Goal: Task Accomplishment & Management: Manage account settings

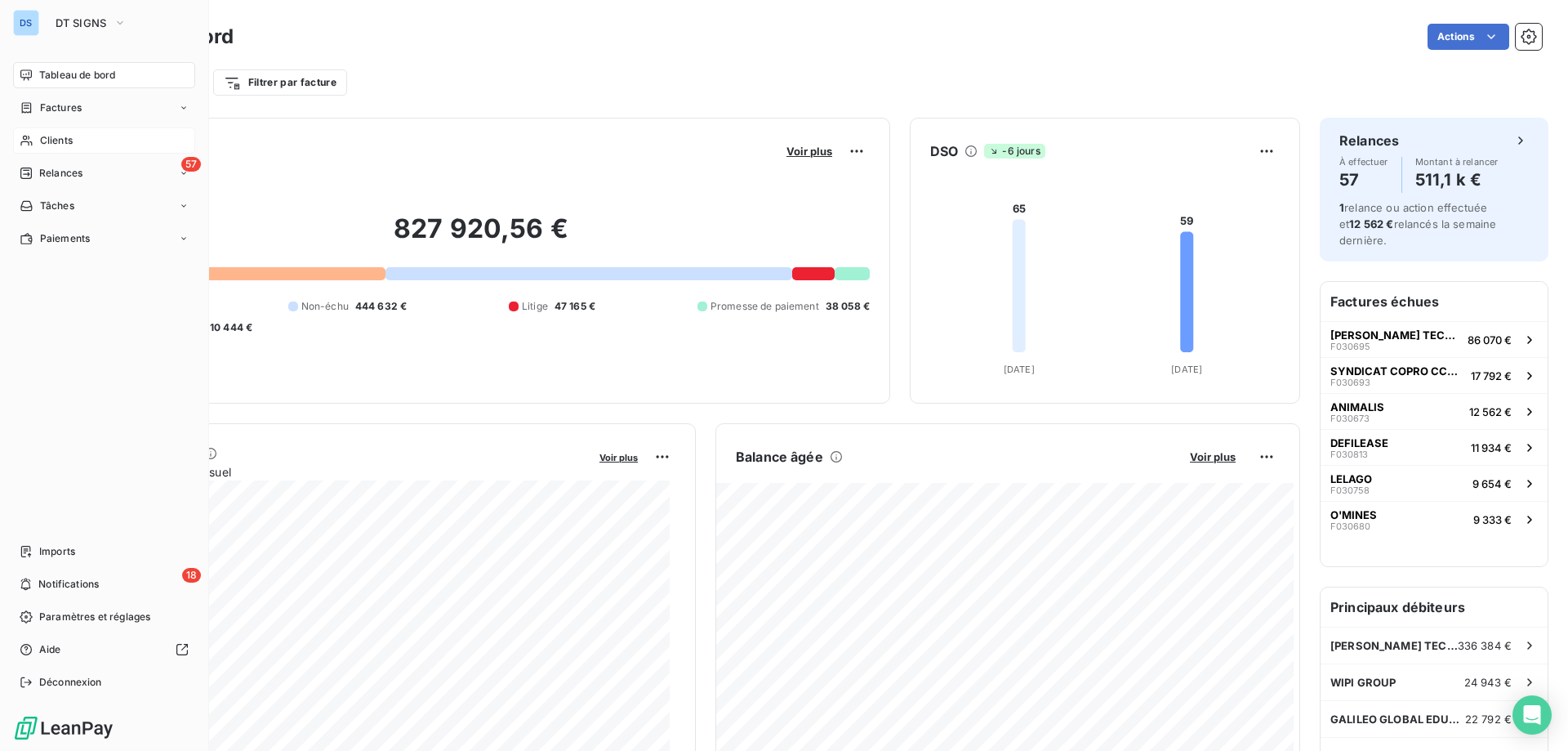
click at [67, 139] on span "Clients" at bounding box center [56, 140] width 32 height 15
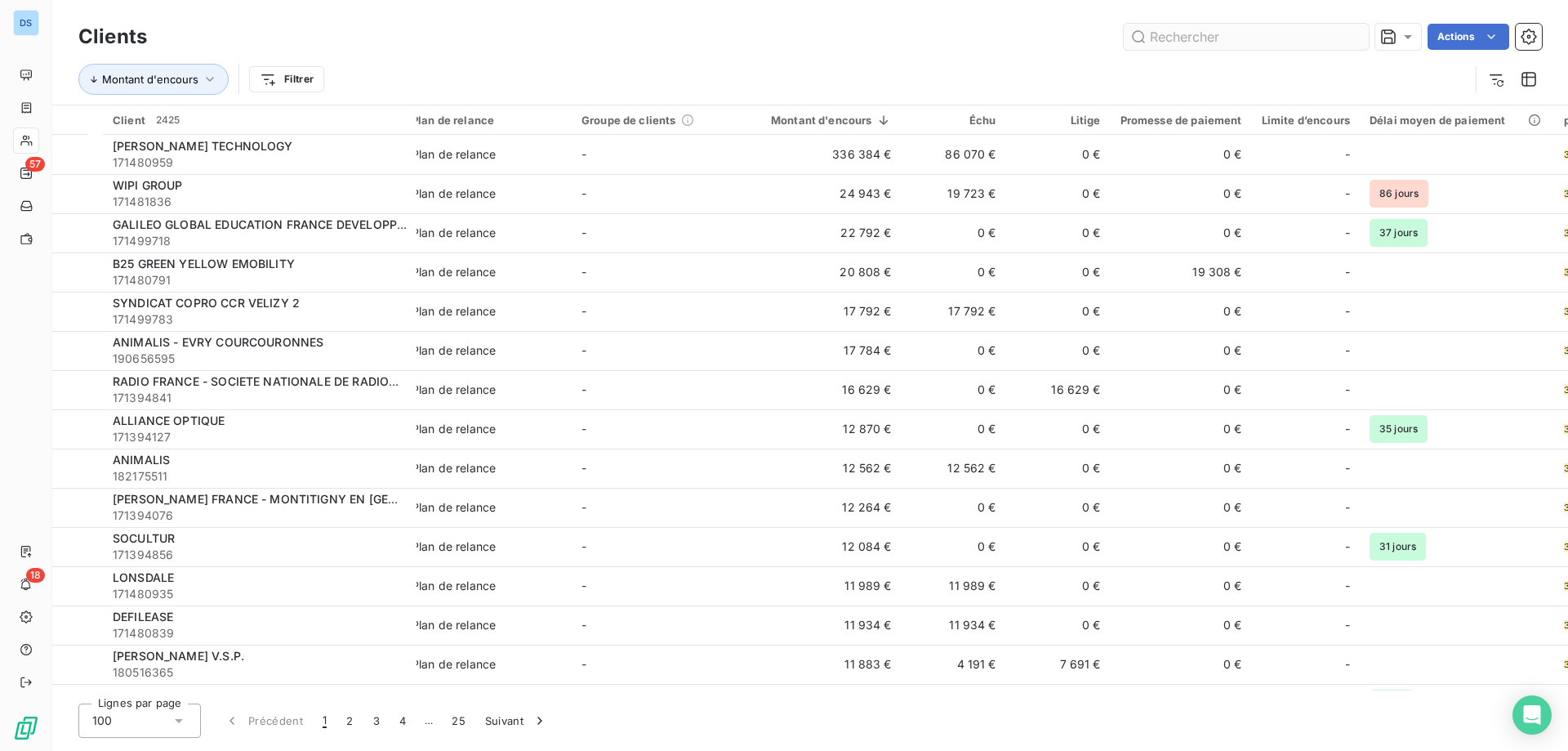
click at [1170, 27] on input "text" at bounding box center [1247, 37] width 245 height 27
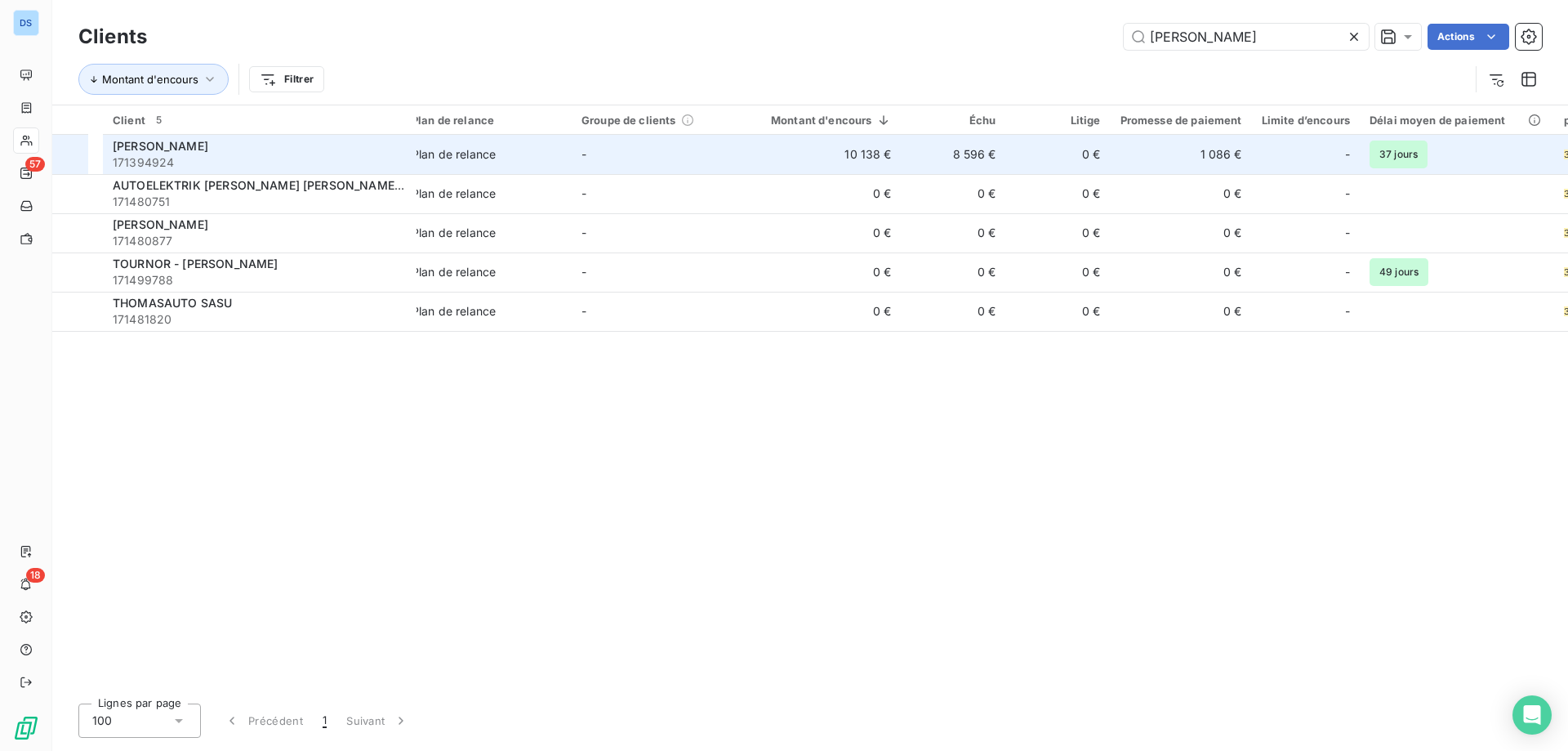
type input "[PERSON_NAME]"
click at [978, 156] on td "8 596 €" at bounding box center [954, 154] width 104 height 39
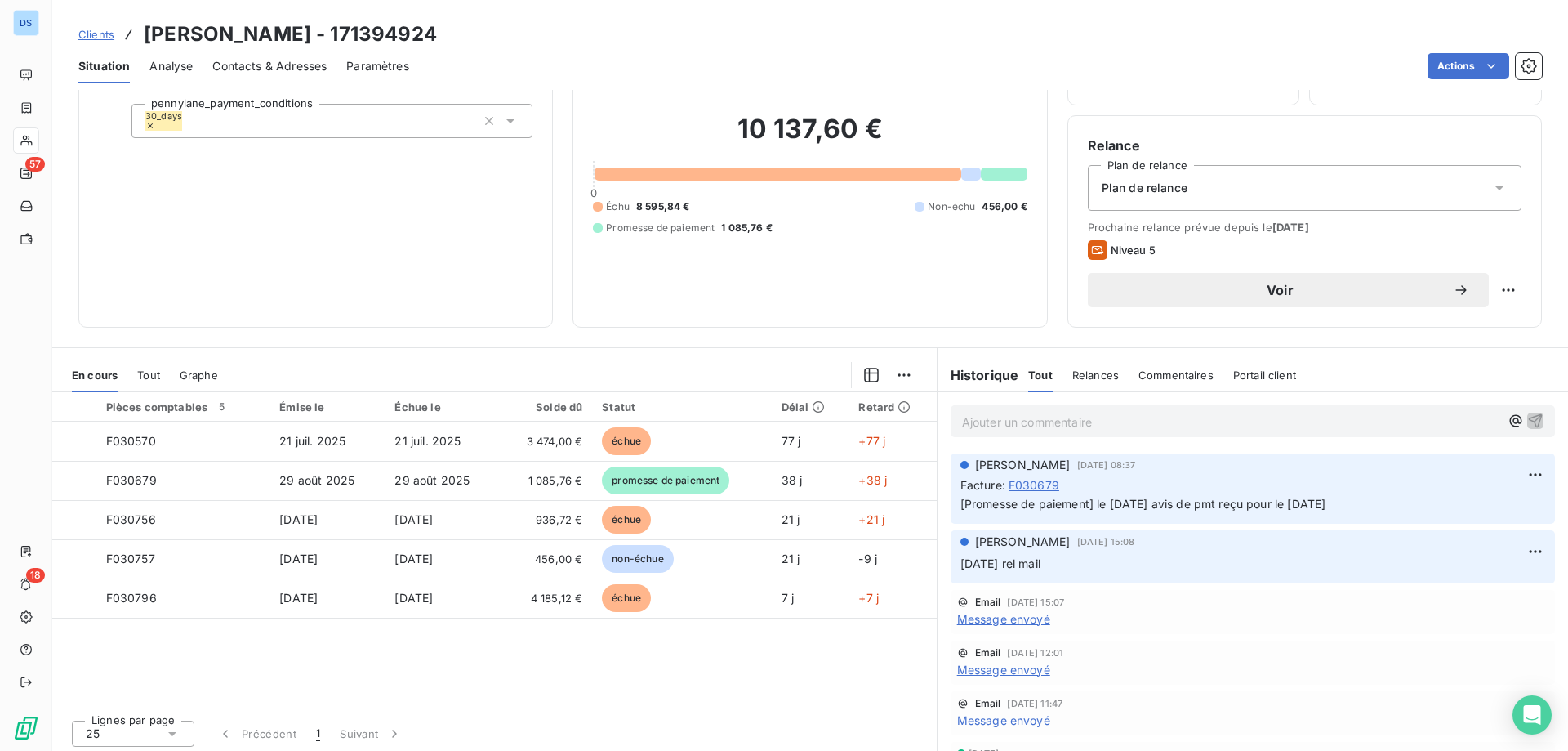
scroll to position [103, 0]
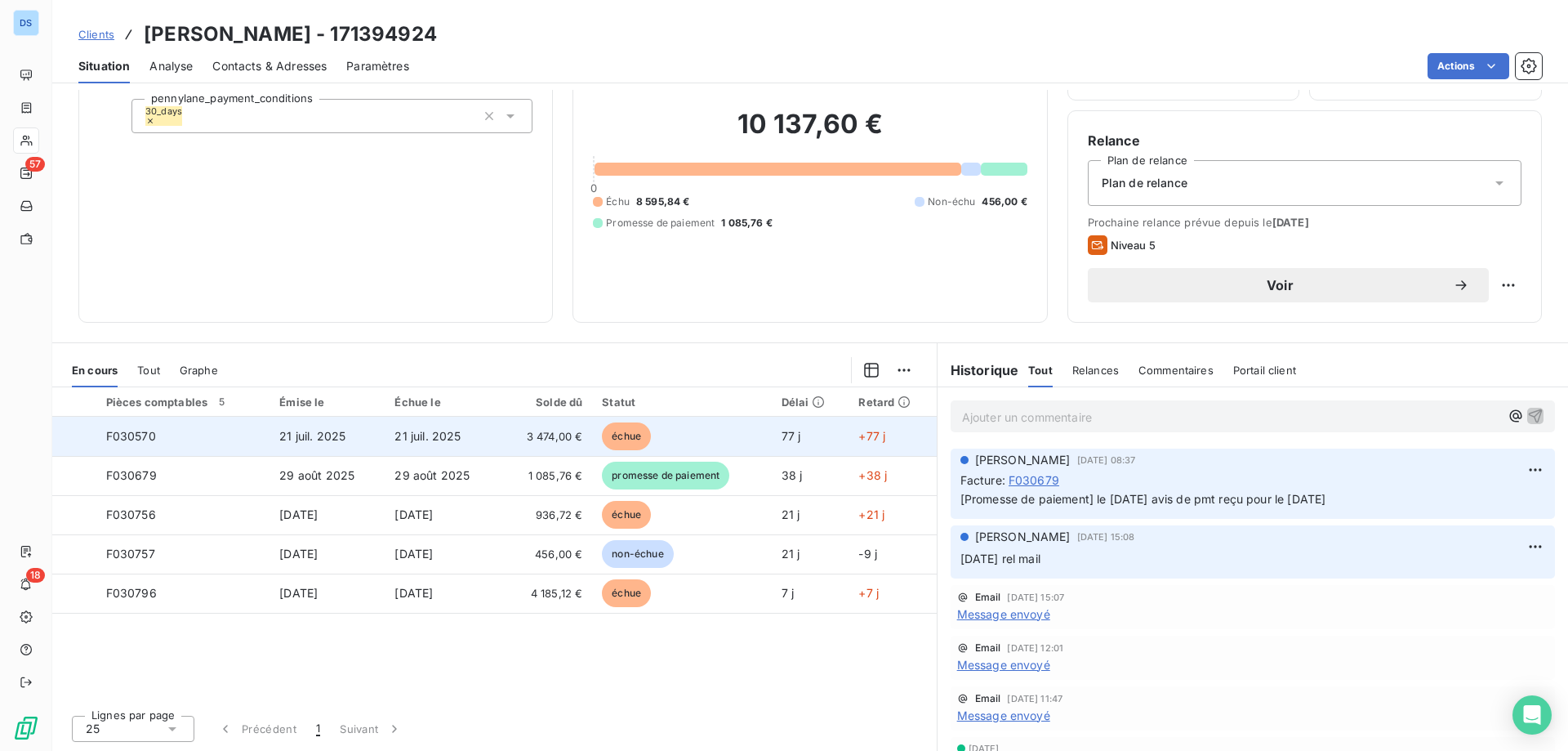
click at [456, 438] on span "21 juil. 2025" at bounding box center [428, 435] width 66 height 14
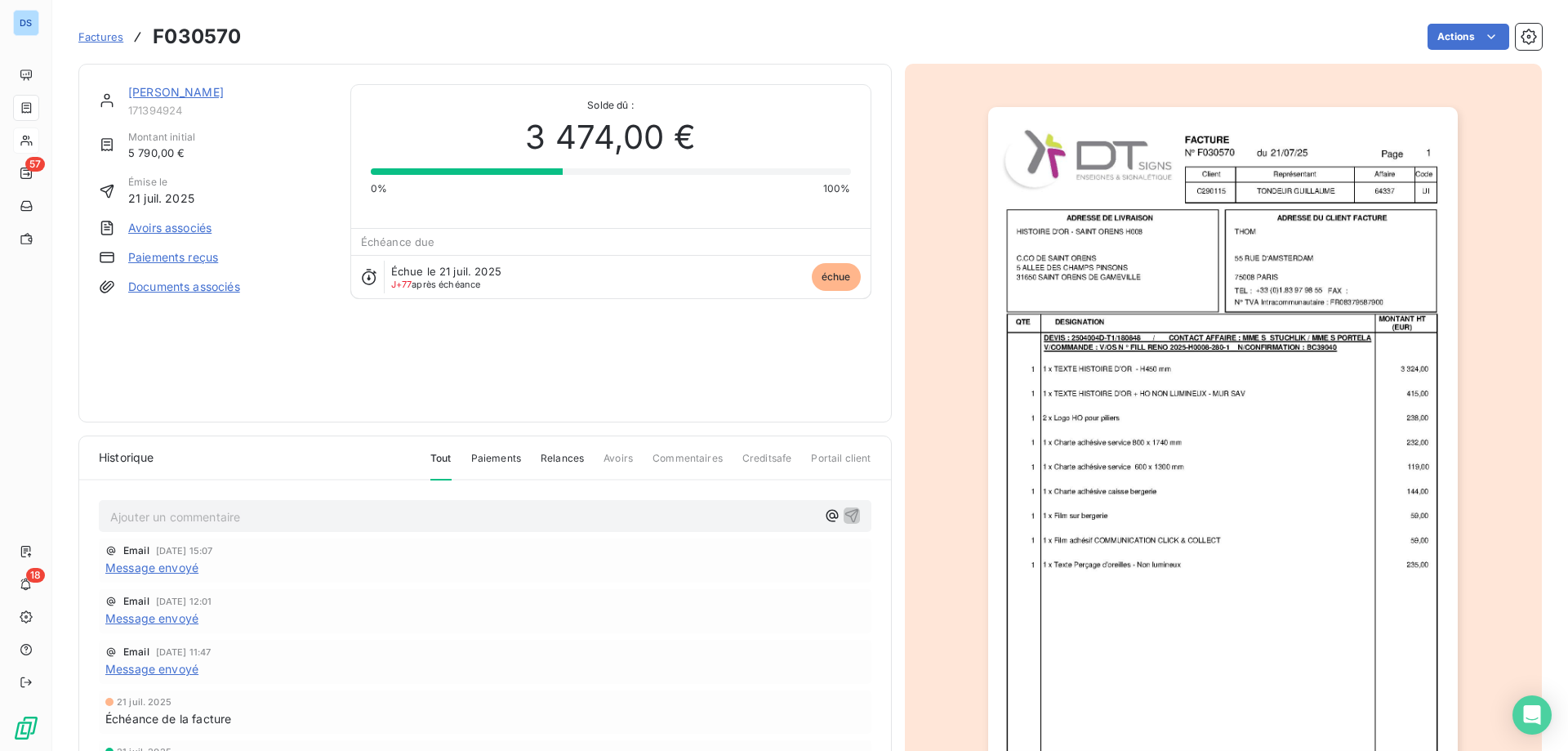
click at [146, 94] on link "[PERSON_NAME]" at bounding box center [175, 92] width 96 height 14
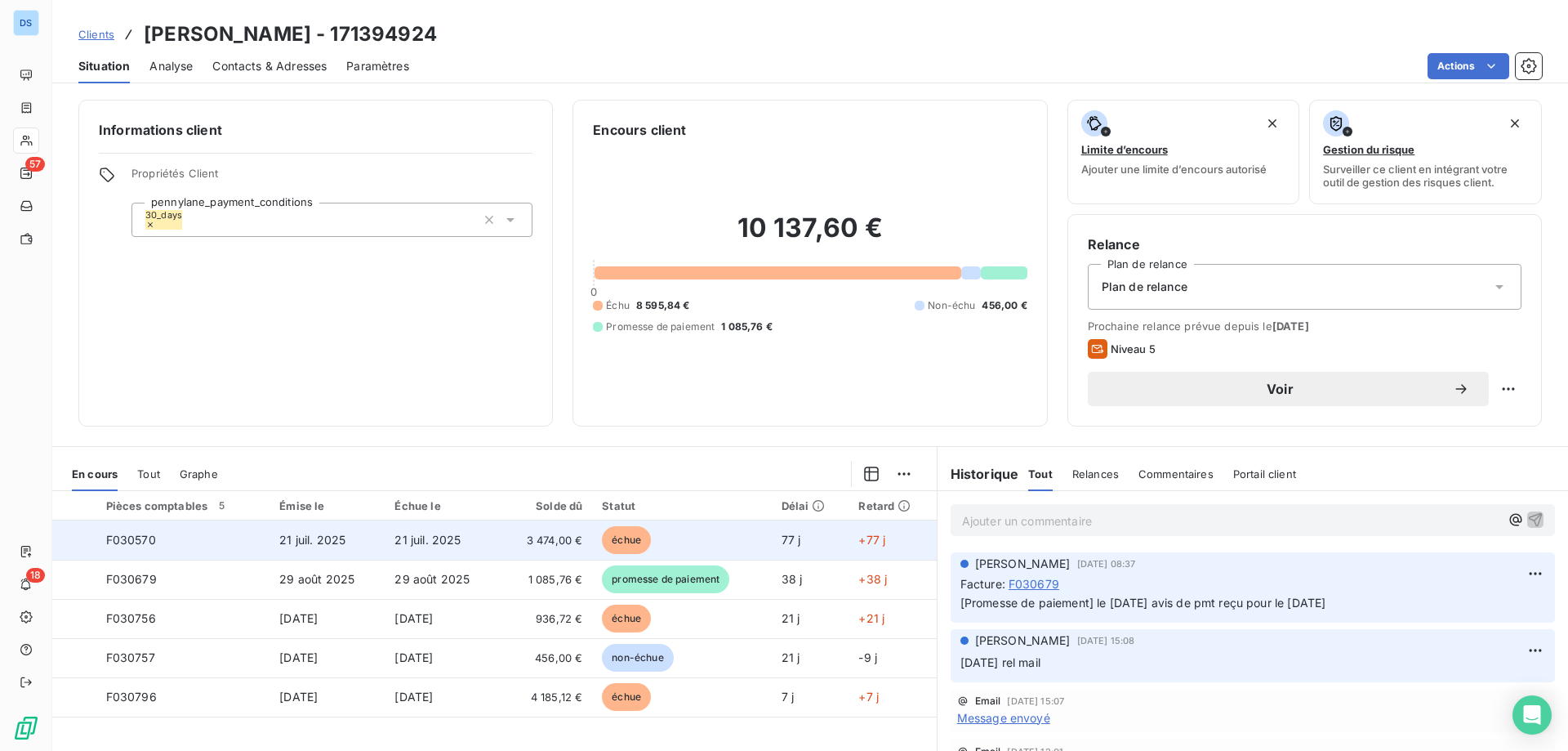
click at [79, 540] on div at bounding box center [79, 540] width 0 height 0
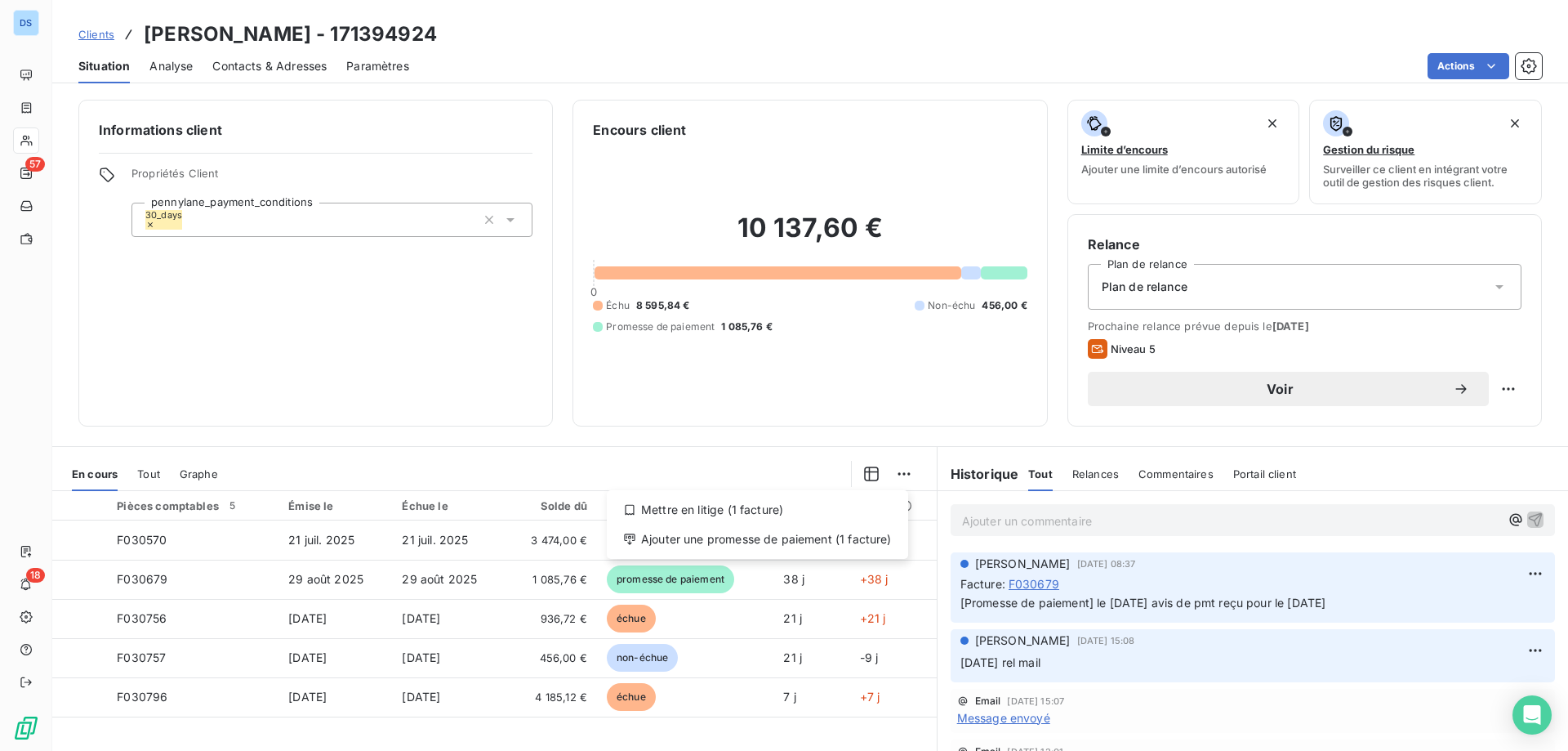
click at [890, 475] on html "DS 57 18 Clients [PERSON_NAME] - 171394924 Situation Analyse Contacts & Adresse…" at bounding box center [784, 376] width 1568 height 751
click at [766, 538] on div "Ajouter une promesse de paiement (1 facture)" at bounding box center [757, 540] width 288 height 27
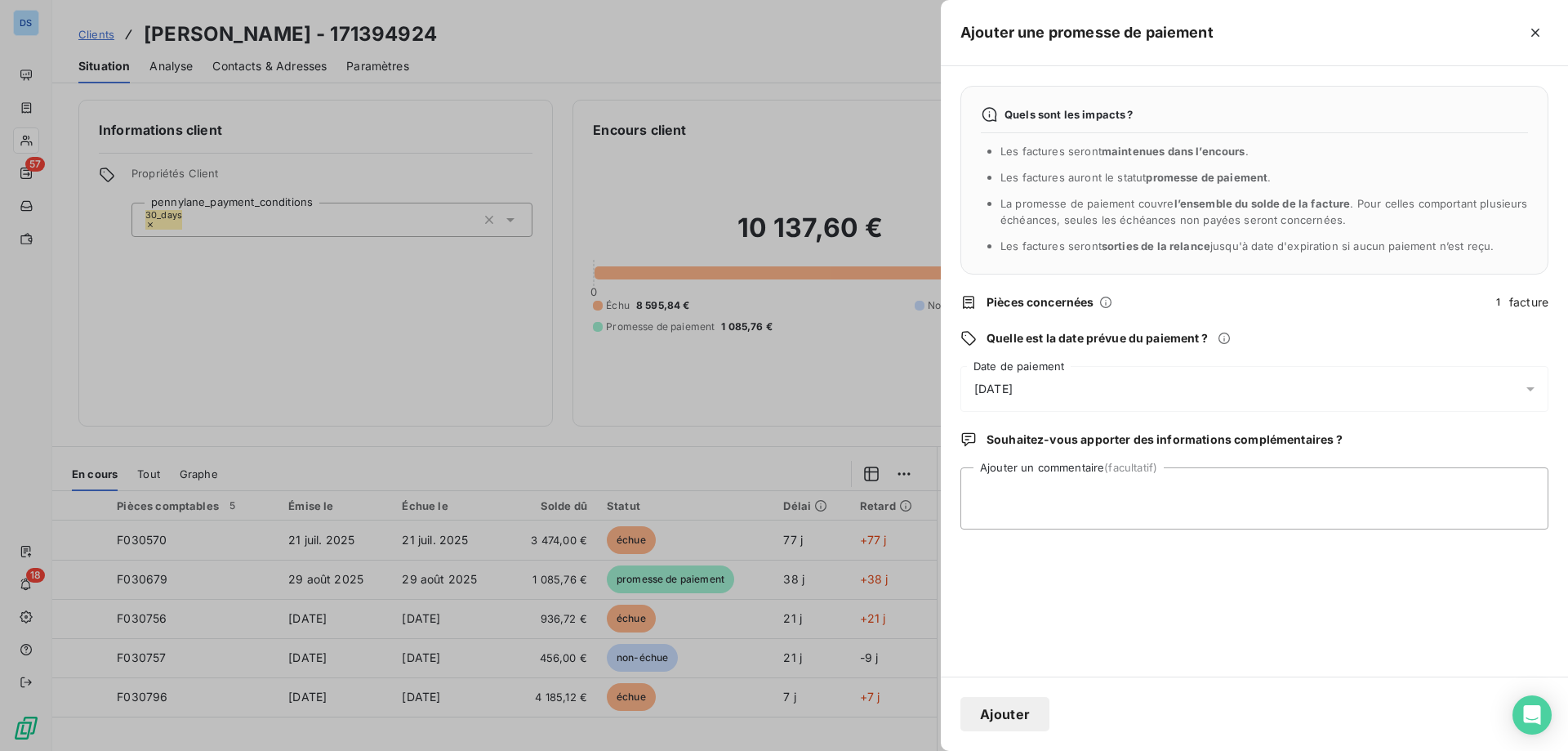
click at [1003, 390] on span "[DATE]" at bounding box center [994, 389] width 38 height 16
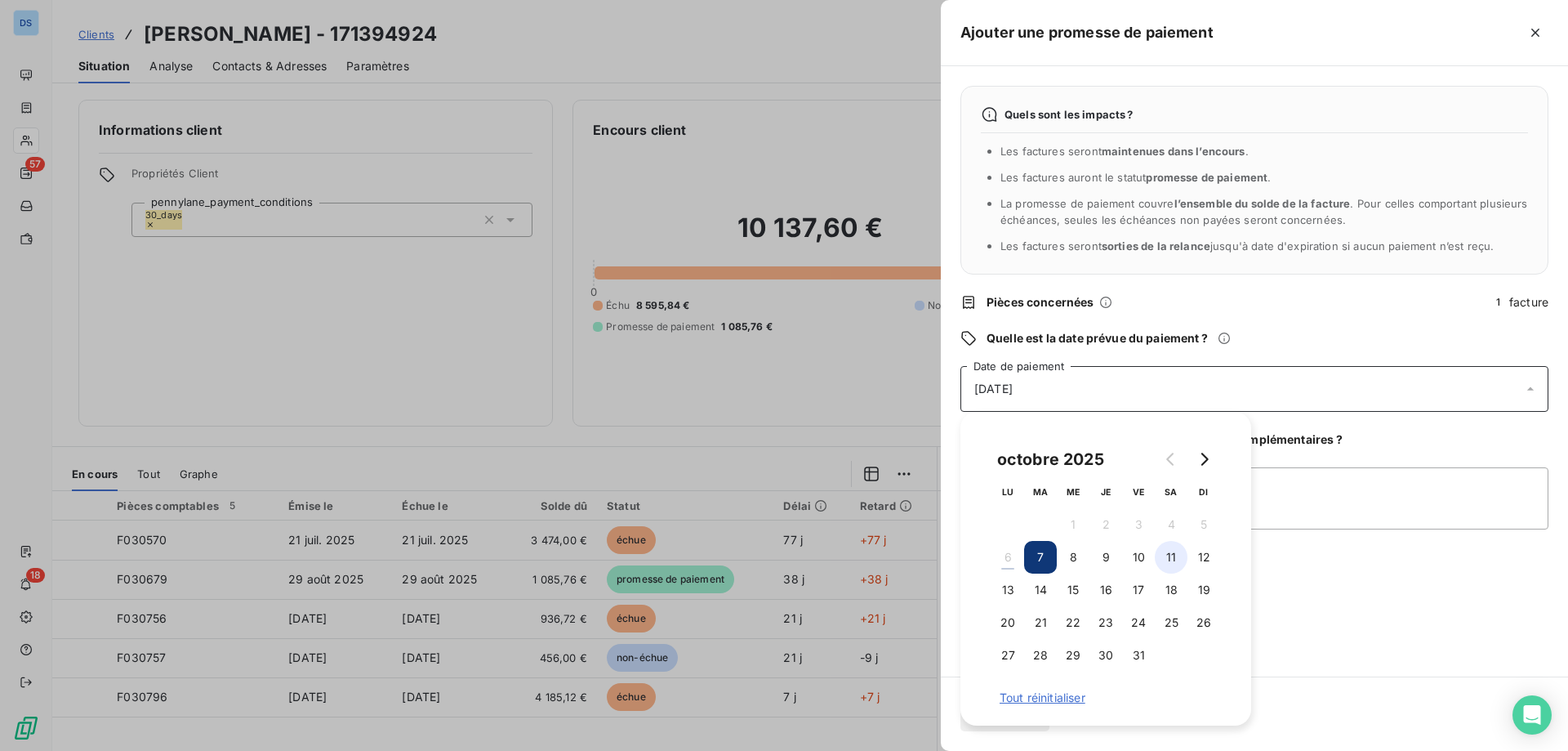
click at [1177, 558] on button "11" at bounding box center [1171, 557] width 32 height 32
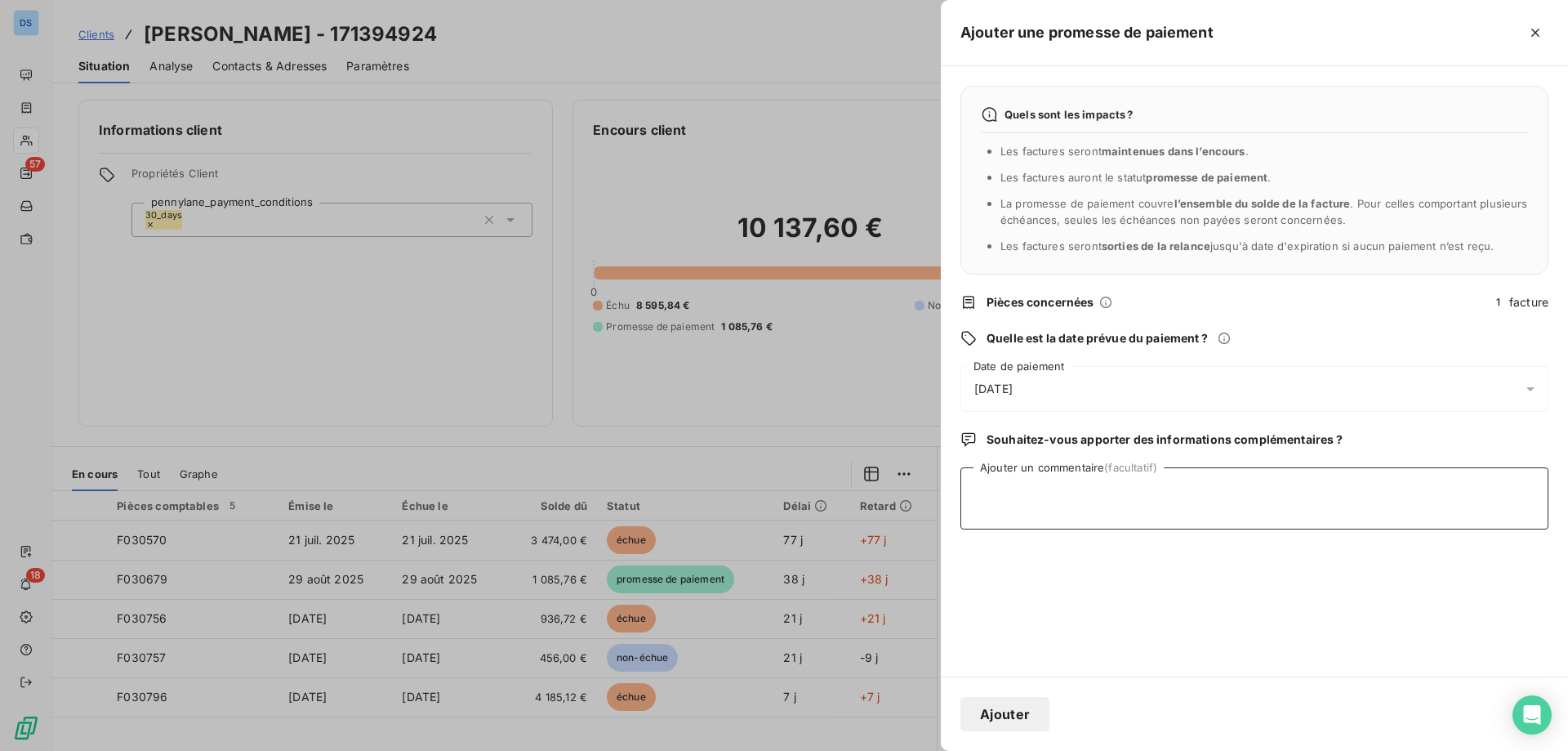
click at [1320, 493] on textarea "Ajouter un commentaire (facultatif)" at bounding box center [1254, 498] width 588 height 62
drag, startPoint x: 1118, startPoint y: 490, endPoint x: 1172, endPoint y: 488, distance: 54.0
click at [1123, 490] on textarea "[PERSON_NAME] reçu poue le [DATE]" at bounding box center [1254, 498] width 588 height 62
click at [1218, 484] on textarea "[PERSON_NAME] reçu pour le [DATE]" at bounding box center [1254, 498] width 588 height 62
type textarea "[PERSON_NAME] reçu pour le [DATE]"
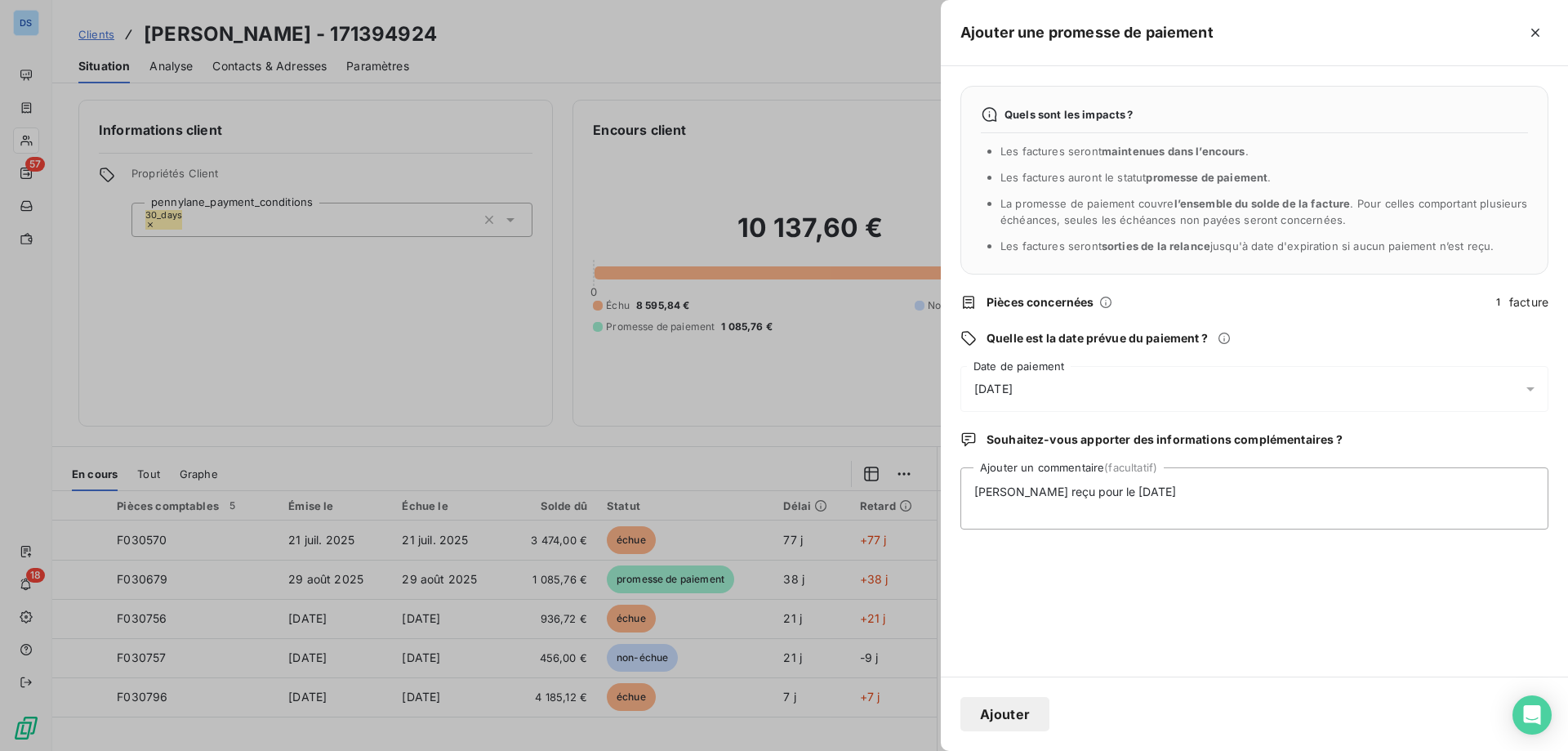
click at [1008, 708] on button "Ajouter" at bounding box center [1005, 714] width 89 height 34
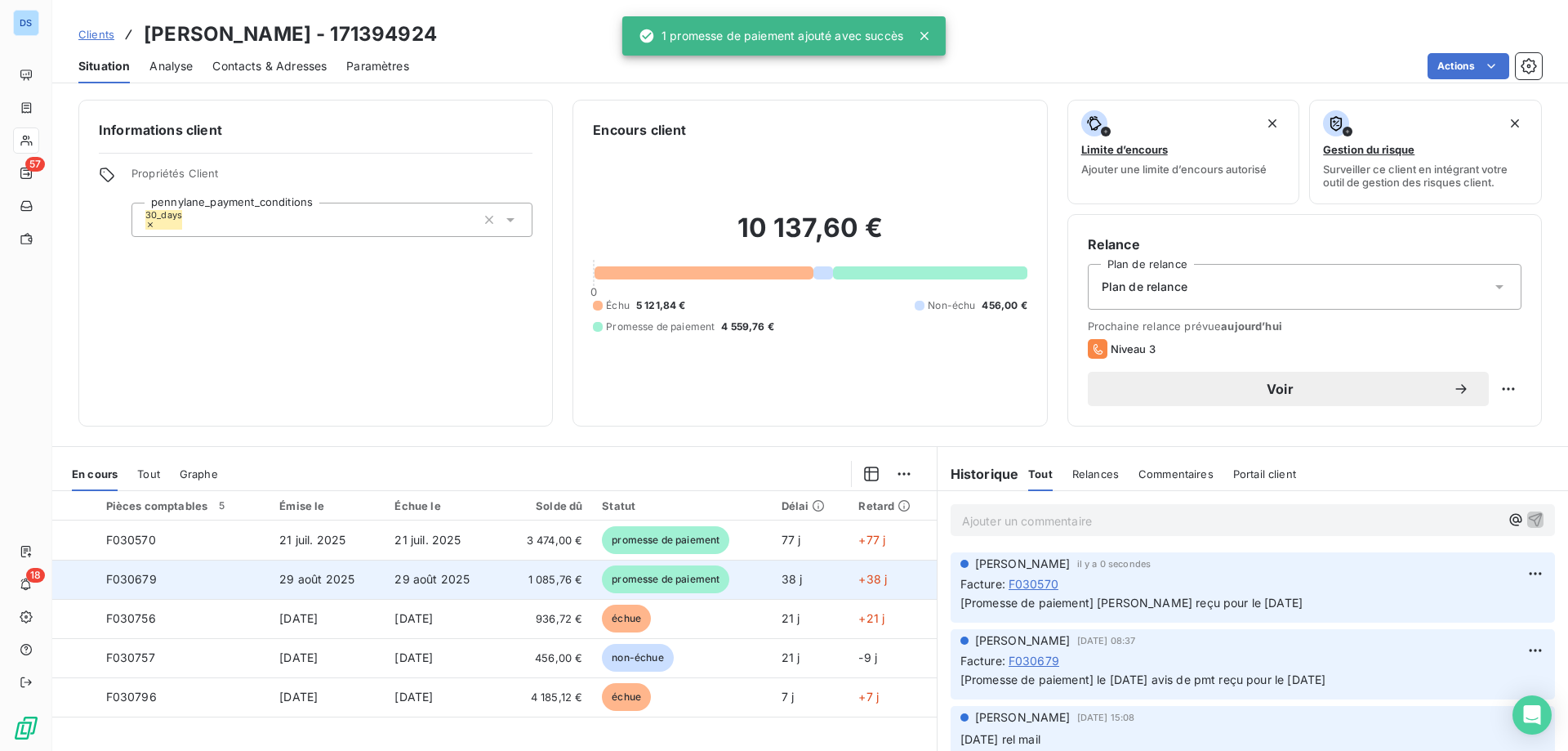
click at [423, 586] on td "29 août 2025" at bounding box center [442, 578] width 115 height 39
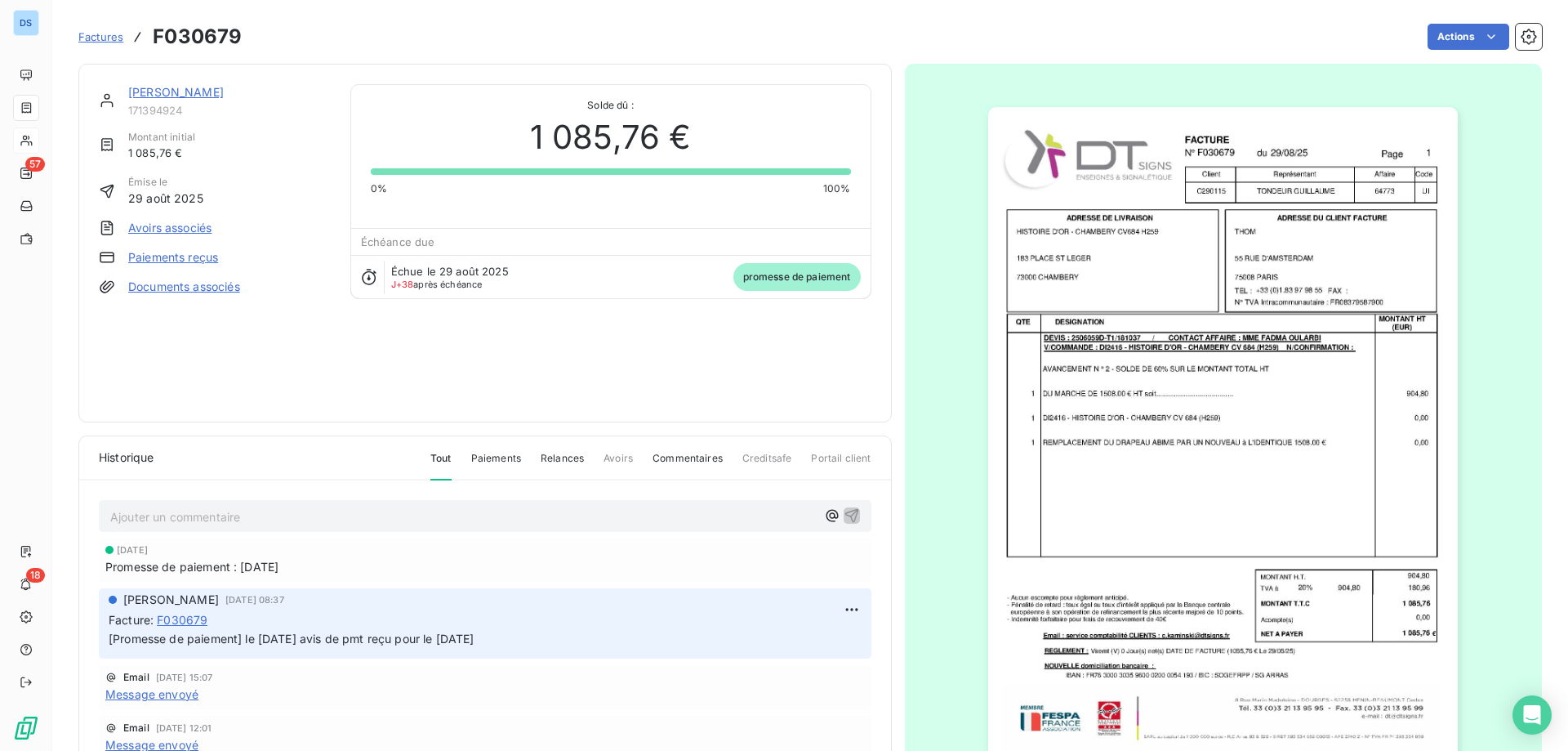
click at [279, 570] on span "[DATE]" at bounding box center [259, 566] width 38 height 16
click at [143, 98] on link "[PERSON_NAME]" at bounding box center [175, 92] width 96 height 14
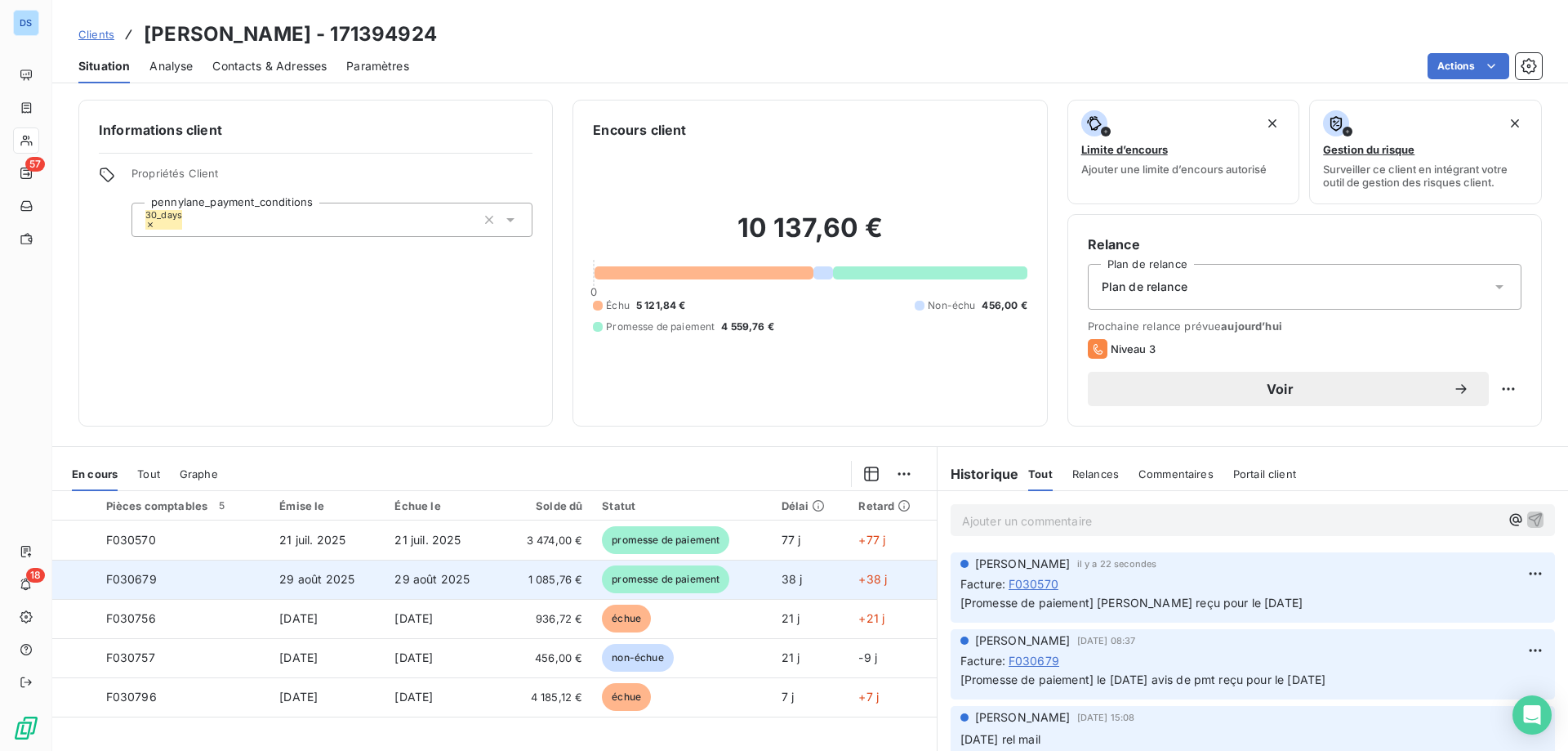
drag, startPoint x: 87, startPoint y: 579, endPoint x: 98, endPoint y: 585, distance: 12.5
click at [79, 579] on div at bounding box center [79, 579] width 0 height 0
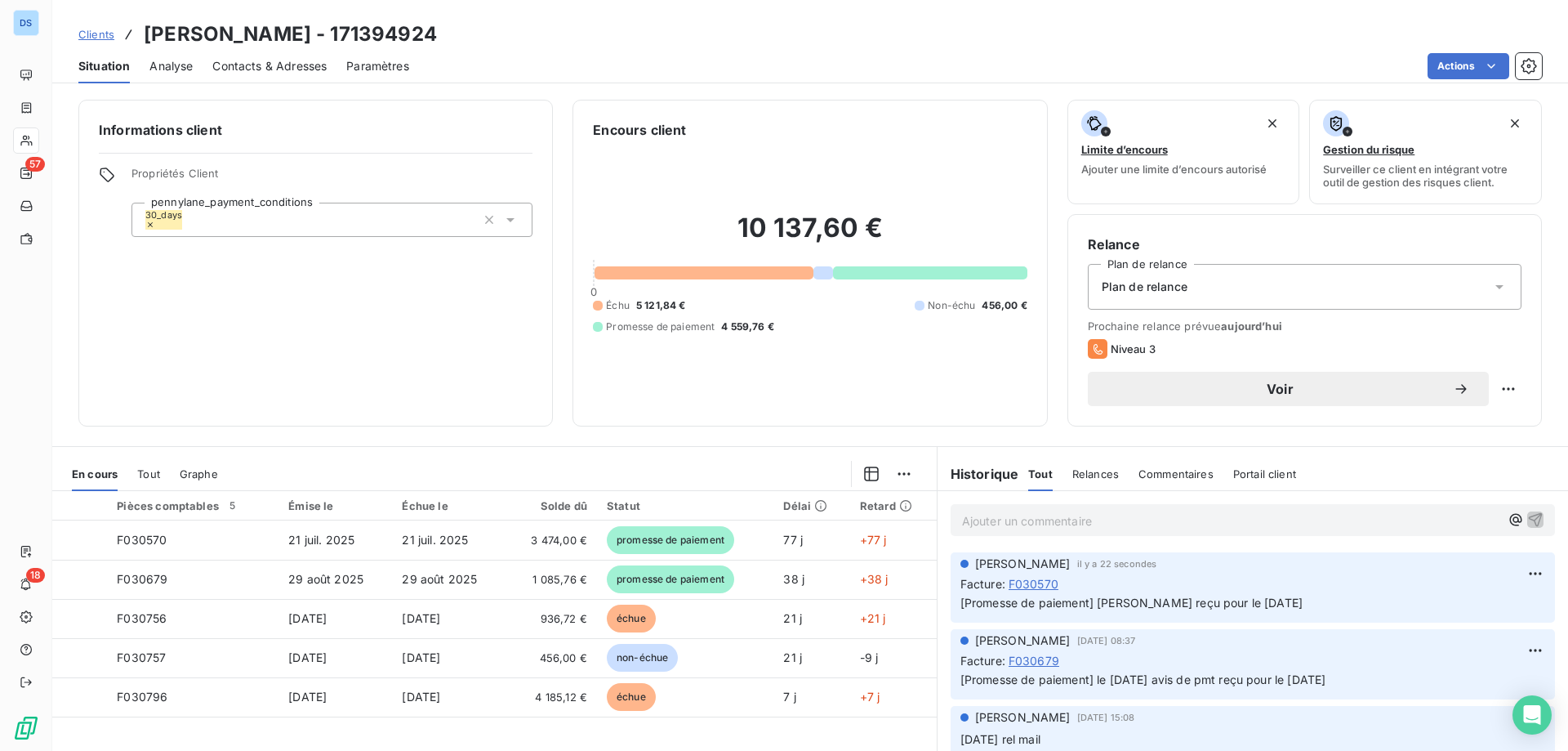
click at [898, 475] on html "DS 57 18 Clients [PERSON_NAME] - 171394924 Situation Analyse Contacts & Adresse…" at bounding box center [784, 376] width 1568 height 751
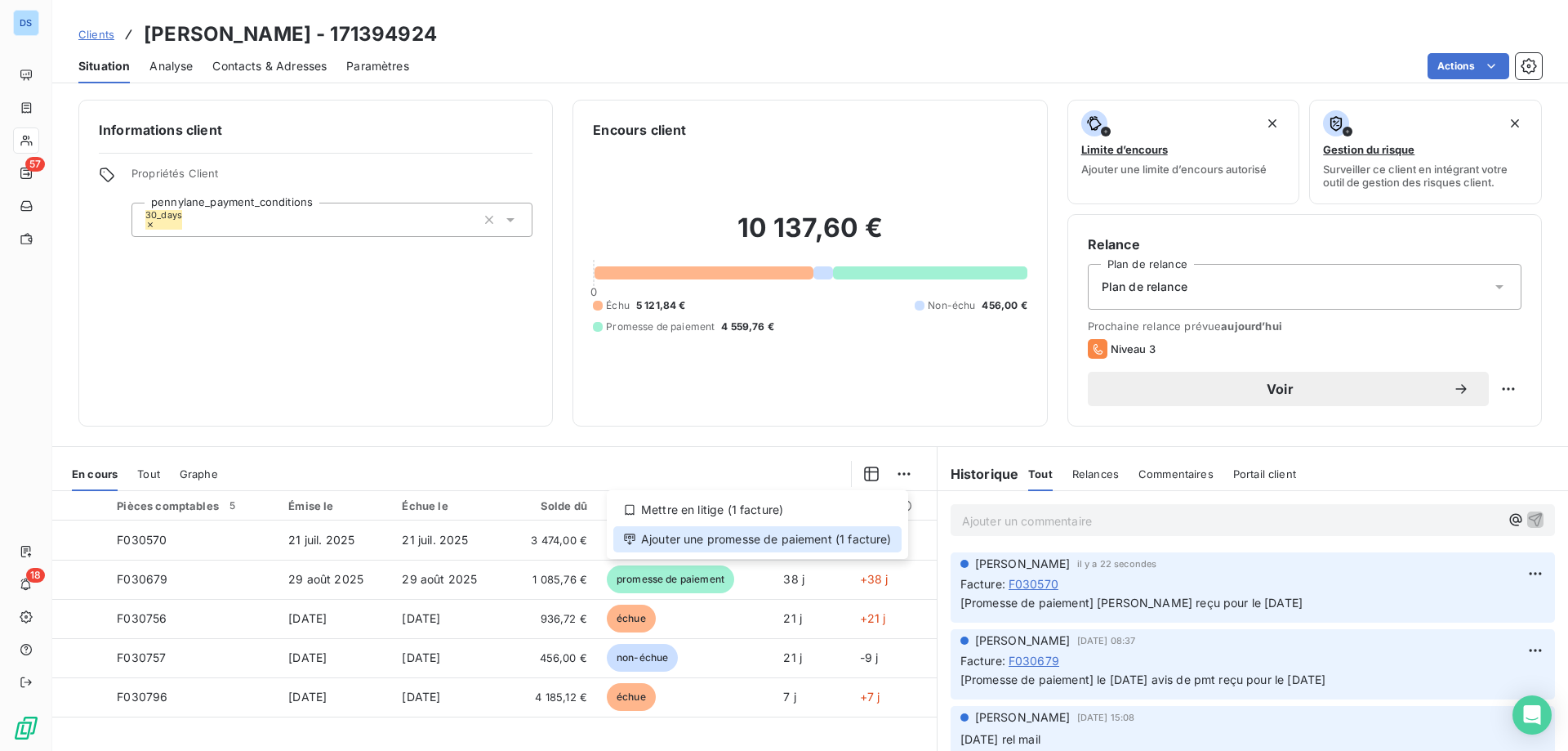
click at [868, 540] on div "Ajouter une promesse de paiement (1 facture)" at bounding box center [757, 540] width 288 height 27
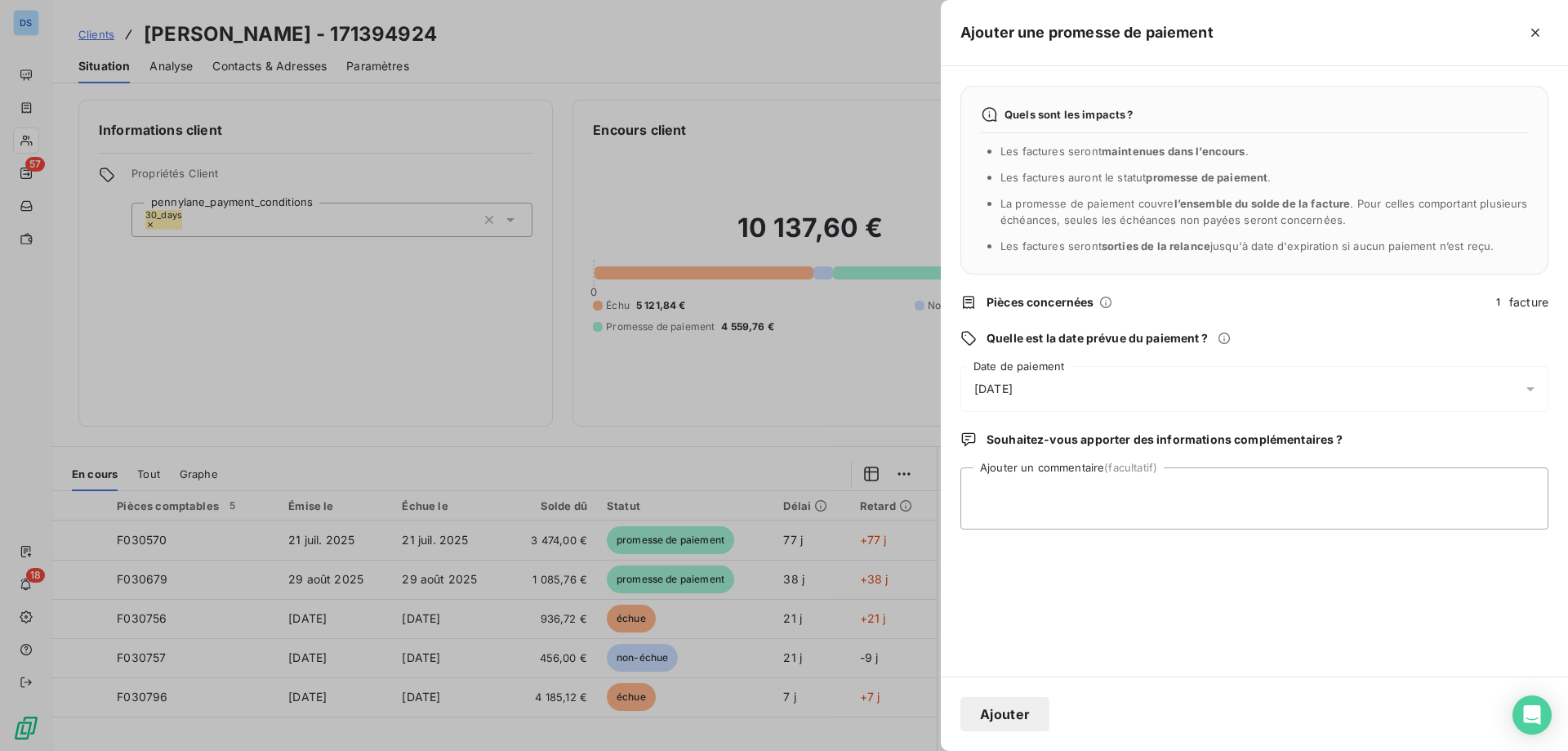
click at [1012, 384] on span "[DATE]" at bounding box center [994, 389] width 38 height 16
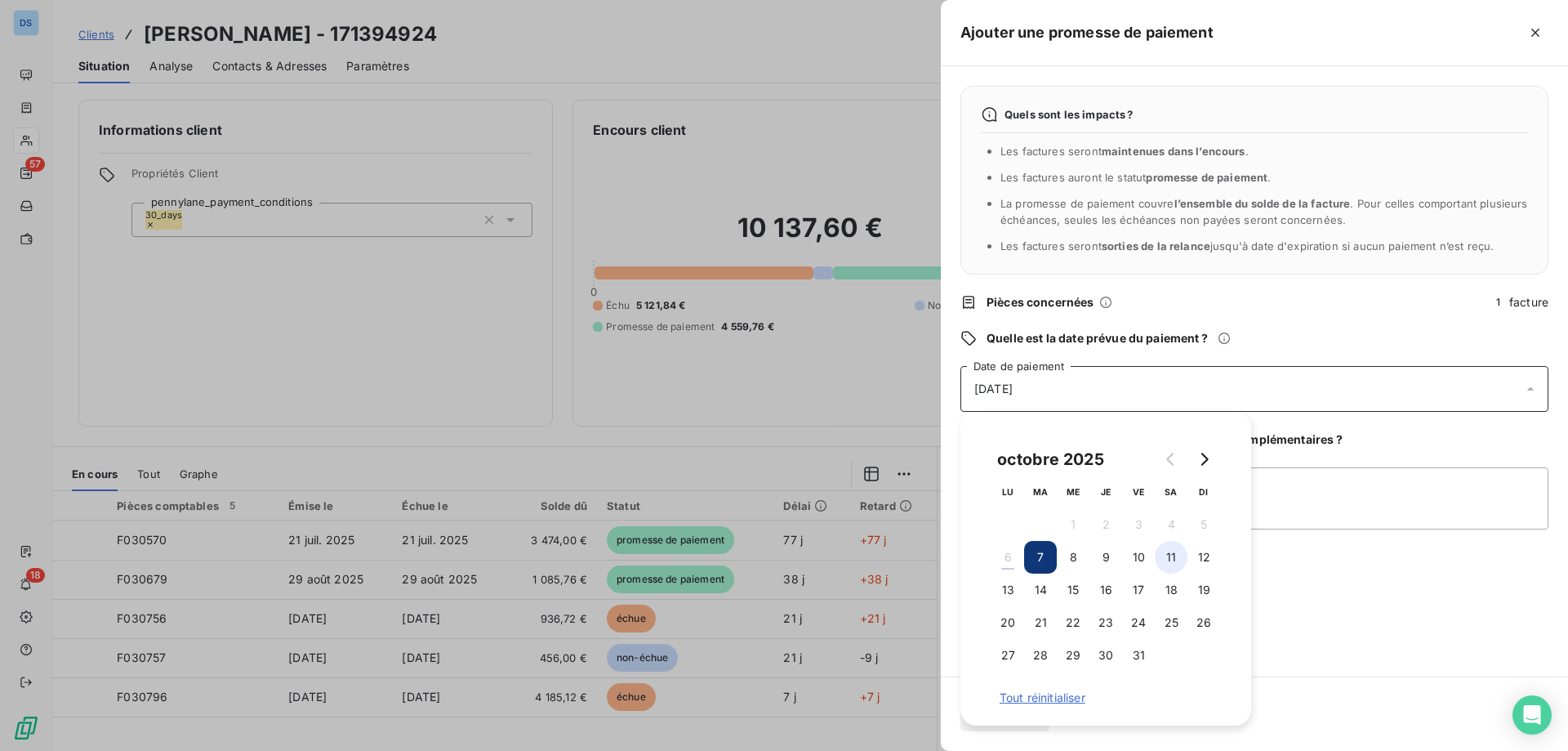
click at [1165, 557] on button "11" at bounding box center [1171, 557] width 32 height 32
drag, startPoint x: 1278, startPoint y: 480, endPoint x: 1279, endPoint y: 489, distance: 9.1
click at [1279, 484] on textarea "Ajouter un commentaire (facultatif)" at bounding box center [1254, 498] width 588 height 62
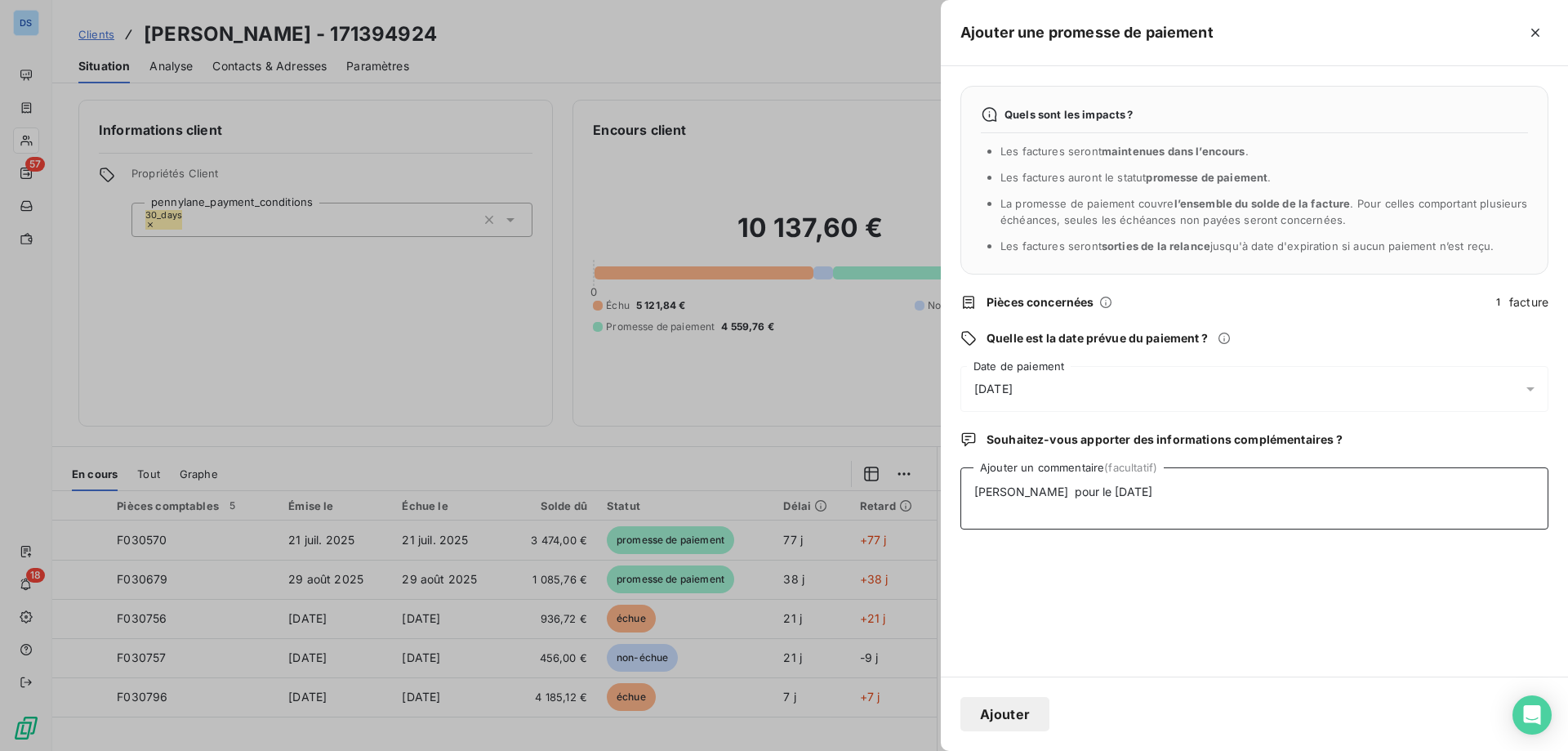
type textarea "[PERSON_NAME] pour le [DATE]"
click at [1020, 711] on button "Ajouter" at bounding box center [1005, 714] width 89 height 34
